Goal: Task Accomplishment & Management: Manage account settings

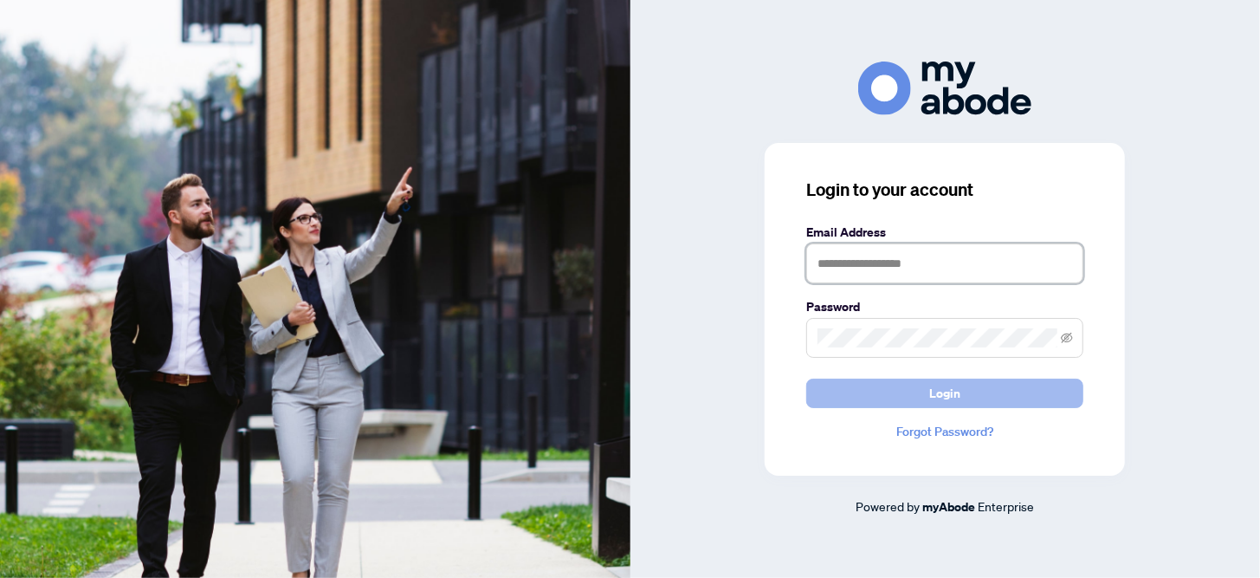
type input "**********"
click at [945, 390] on span "Login" at bounding box center [944, 393] width 31 height 28
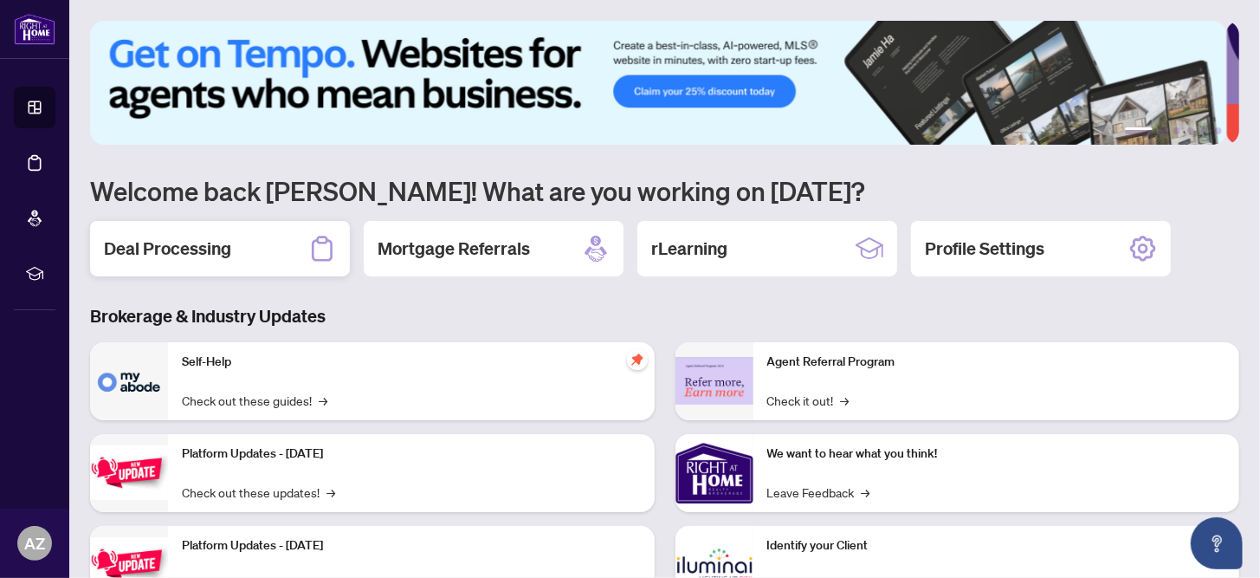
click at [184, 249] on h2 "Deal Processing" at bounding box center [167, 248] width 127 height 24
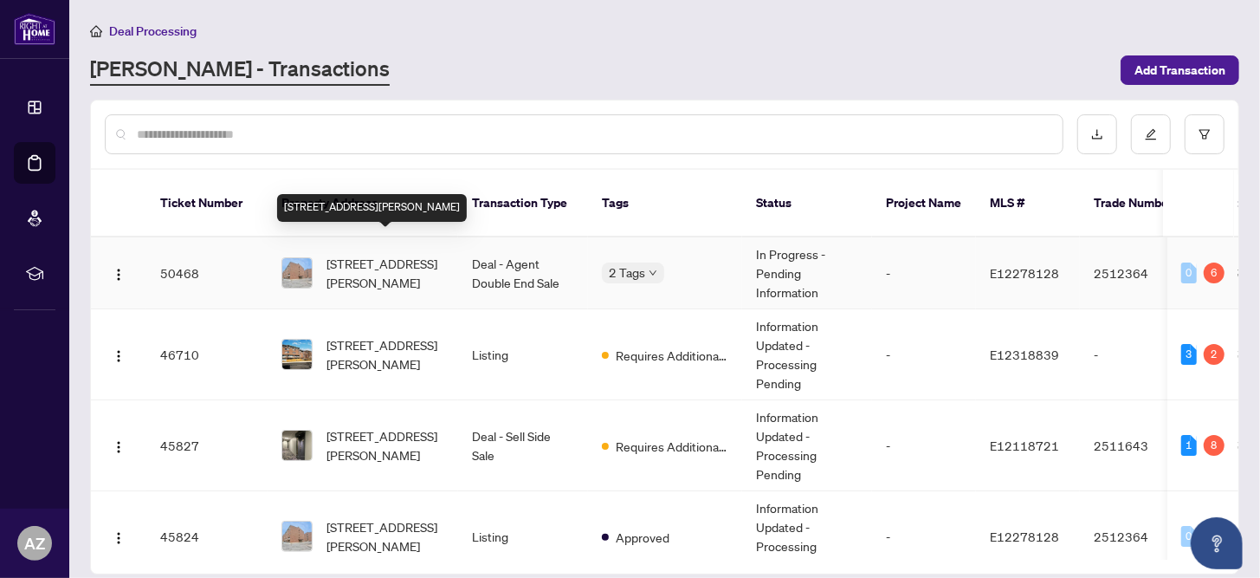
click at [365, 254] on span "305-4064 Lawrence Ave, Toronto, Ontario M1E 4V6, Canada" at bounding box center [385, 273] width 118 height 38
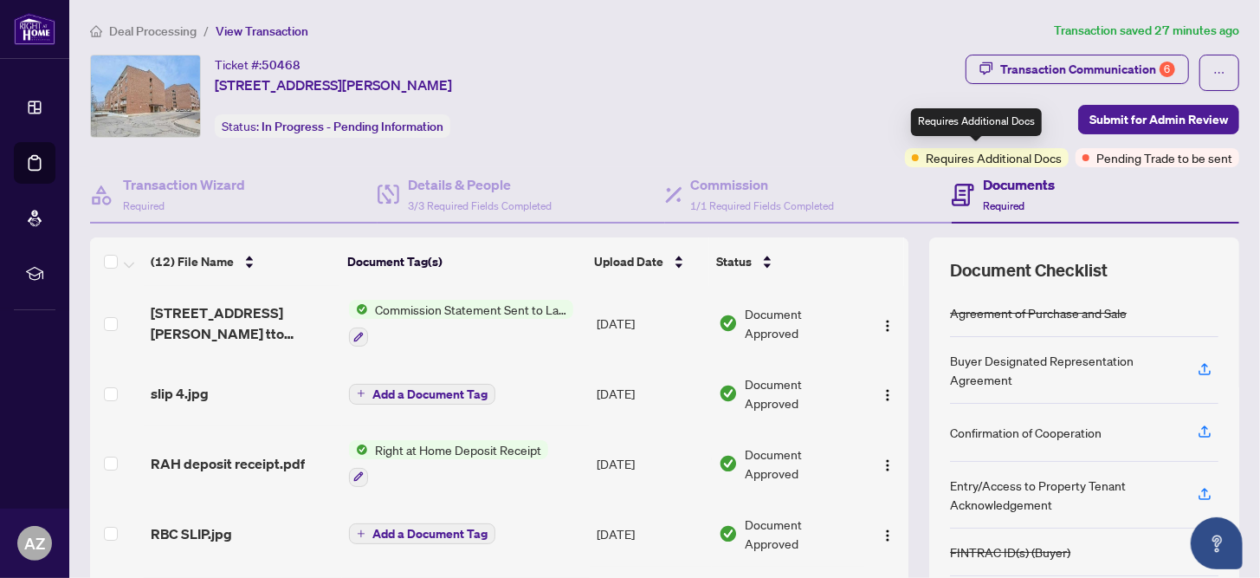
click at [979, 158] on span "Requires Additional Docs" at bounding box center [994, 157] width 136 height 19
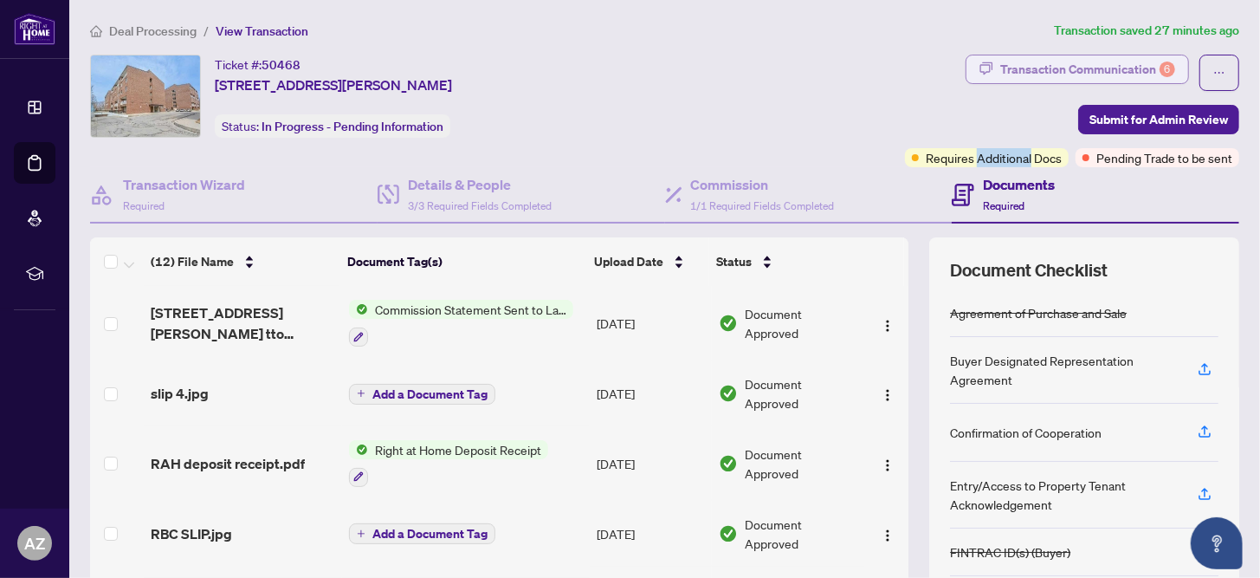
click at [1079, 63] on div "Transaction Communication 6" at bounding box center [1087, 69] width 175 height 28
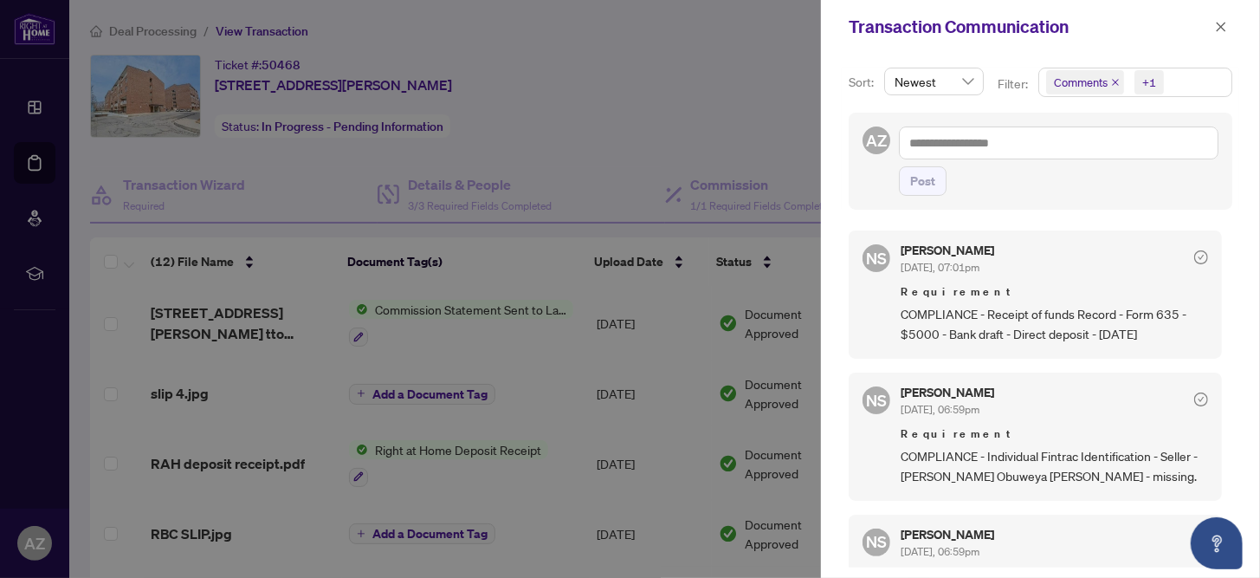
scroll to position [2, 0]
click at [1223, 25] on icon "close" at bounding box center [1222, 27] width 10 height 10
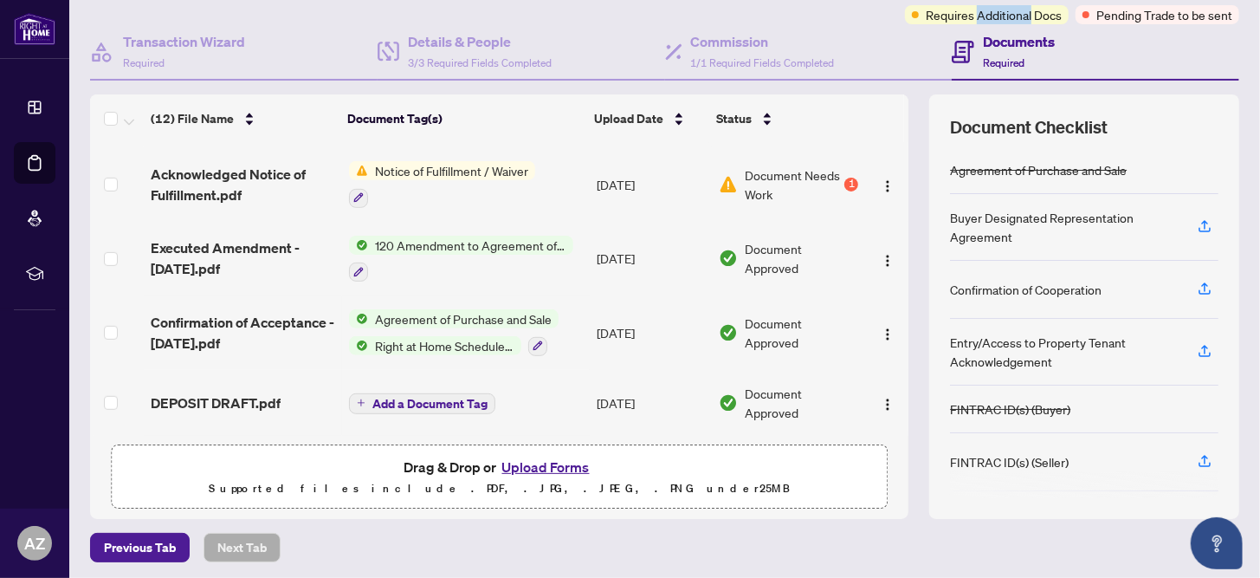
scroll to position [145, 0]
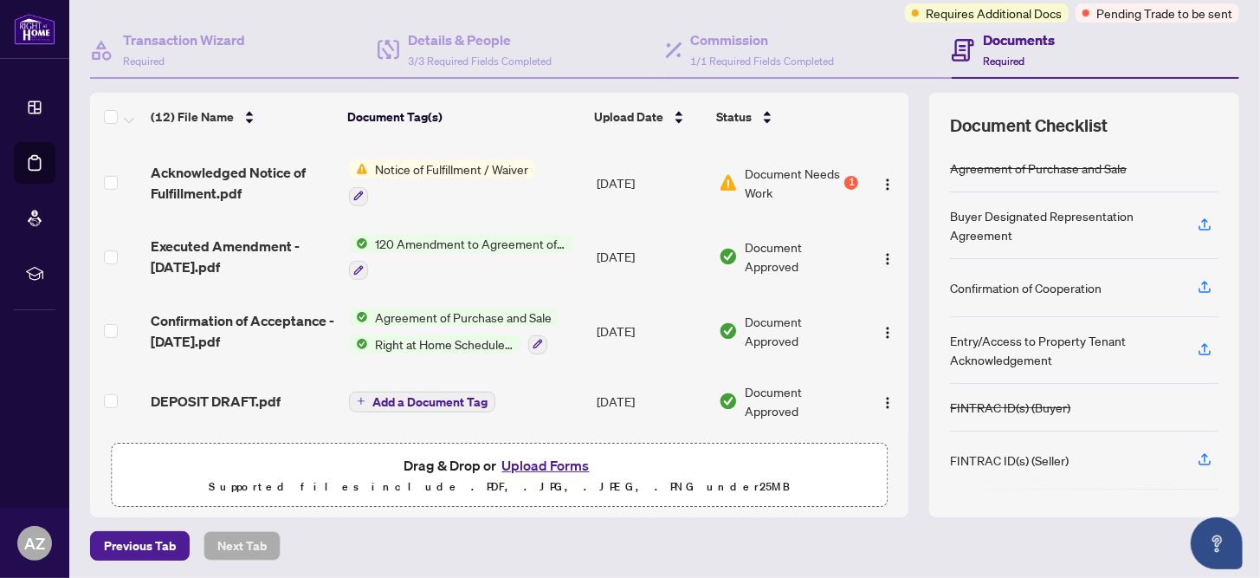
click at [745, 170] on span "Document Needs Work" at bounding box center [793, 183] width 96 height 38
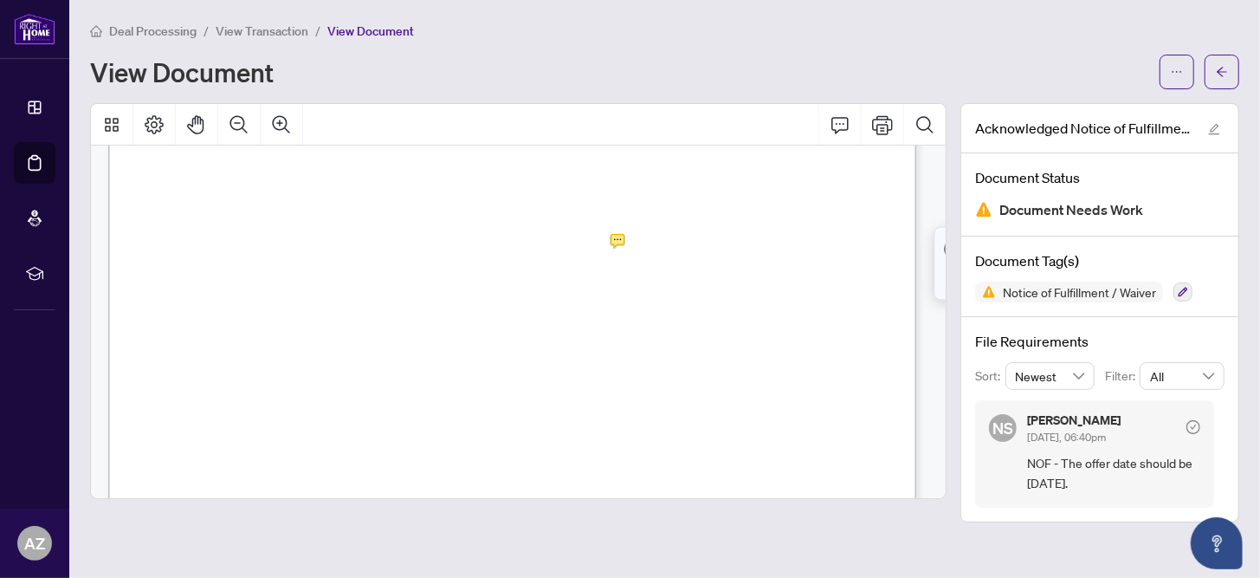
scroll to position [172, 0]
click at [158, 27] on span "Deal Processing" at bounding box center [152, 31] width 87 height 16
